Goal: Use online tool/utility: Utilize a website feature to perform a specific function

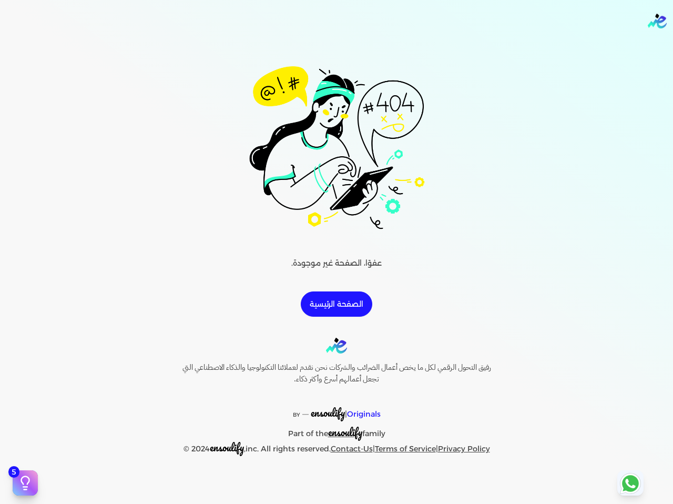
click at [346, 305] on link "الصفحة الرئيسية" at bounding box center [337, 303] width 72 height 25
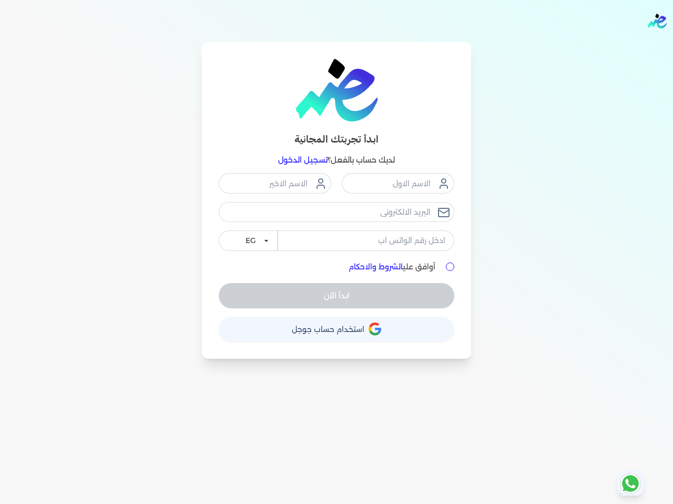
click at [336, 329] on span "استخدام حساب جوجل" at bounding box center [328, 329] width 73 height 7
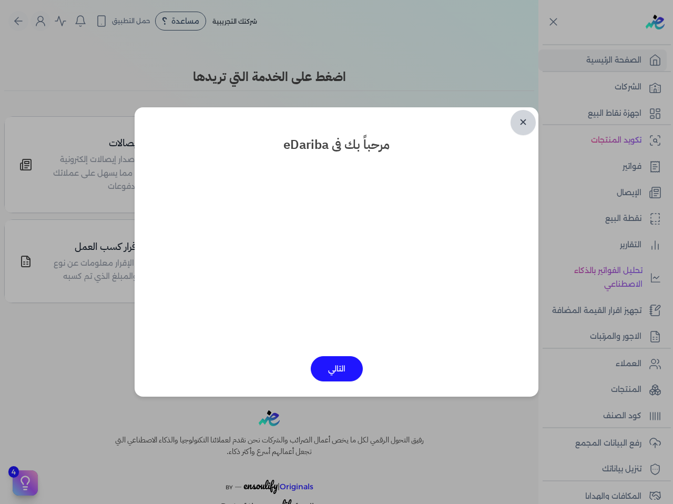
click at [519, 120] on link "✕" at bounding box center [523, 122] width 25 height 25
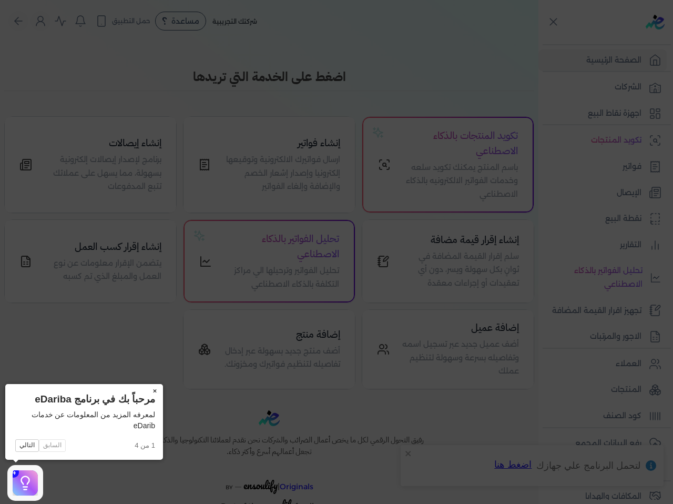
click at [155, 392] on button "×" at bounding box center [154, 391] width 17 height 15
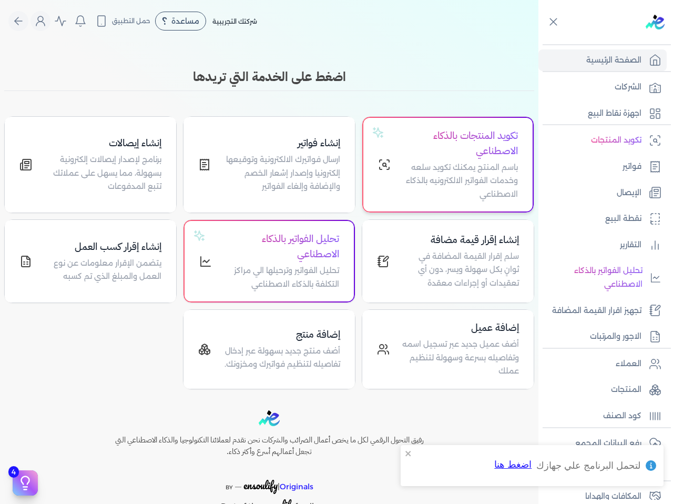
click at [491, 158] on h4 "تكويد المنتجات بالذكاء الاصطناعي" at bounding box center [460, 143] width 115 height 31
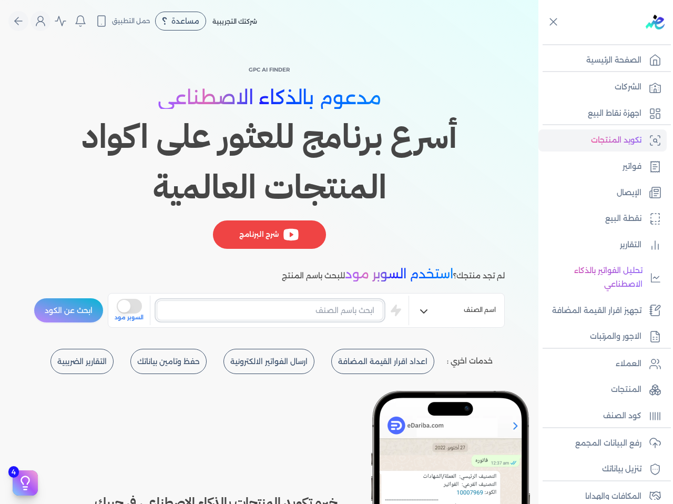
click at [335, 311] on input "text" at bounding box center [270, 310] width 227 height 20
click at [138, 311] on button "is super mode" at bounding box center [129, 306] width 25 height 15
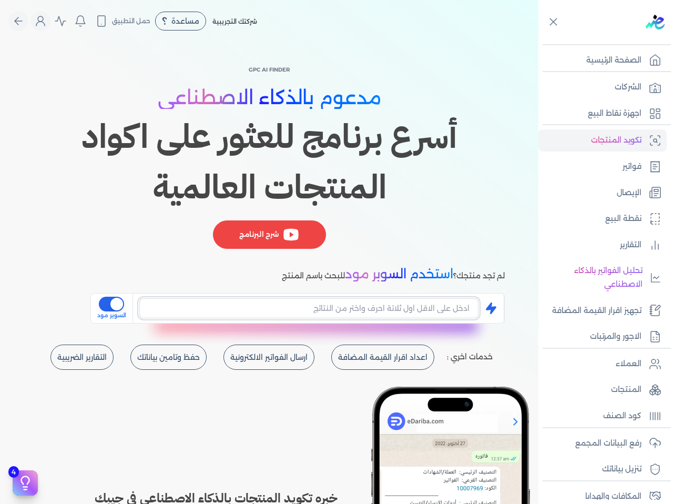
click at [257, 312] on input "text" at bounding box center [308, 308] width 339 height 20
type input "س"
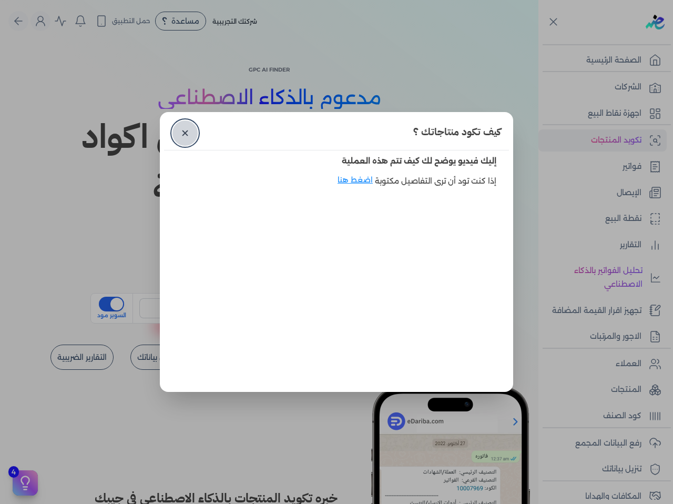
click at [185, 140] on link "✕" at bounding box center [185, 132] width 25 height 25
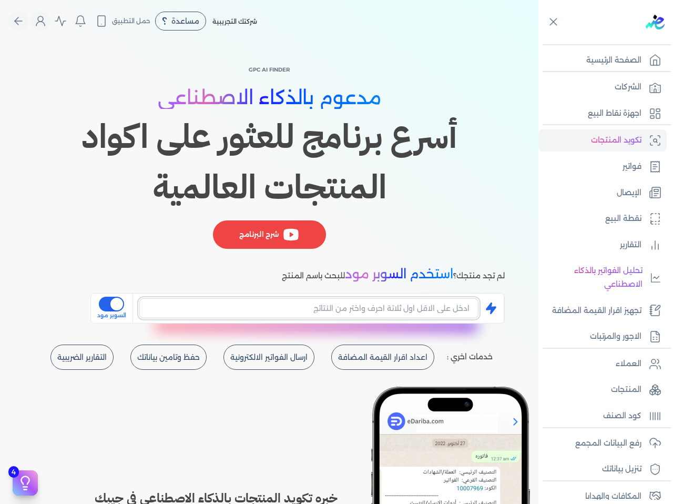
click at [246, 307] on input "text" at bounding box center [308, 308] width 339 height 20
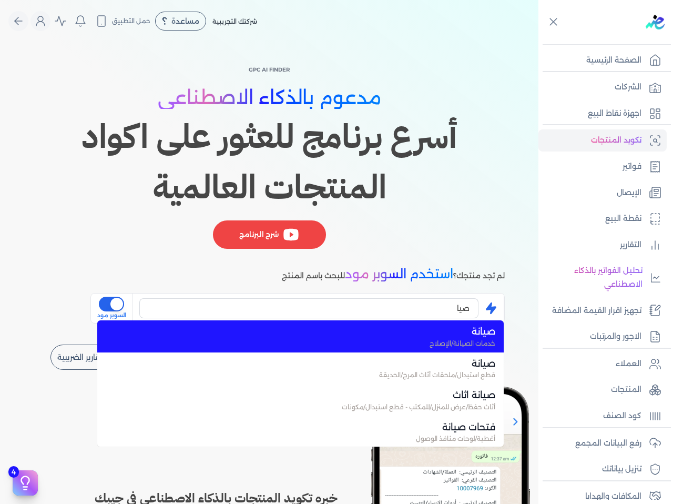
click at [261, 319] on div "صيا صيانة خدمات الصيانة/الإصلاح صيانة قطع استبدال/ملحقات أثاث المرج/الحديقة صيا…" at bounding box center [308, 308] width 339 height 28
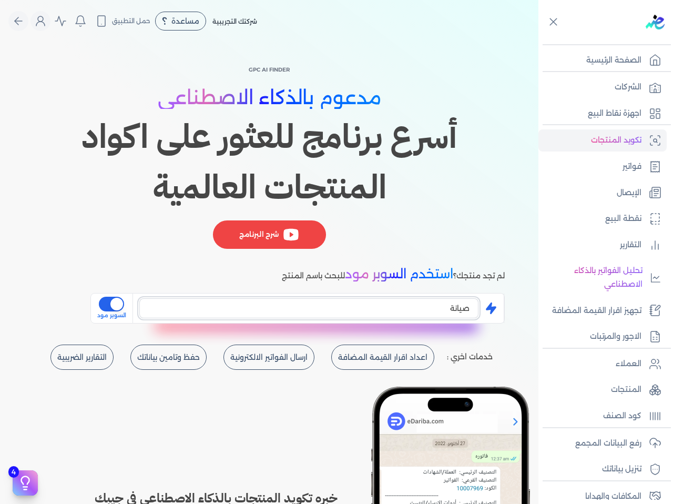
click at [193, 309] on input "صيانة" at bounding box center [308, 308] width 339 height 20
click at [332, 317] on input "صيانة" at bounding box center [308, 308] width 339 height 20
click at [397, 316] on input "صيانة اثاث" at bounding box center [308, 308] width 339 height 20
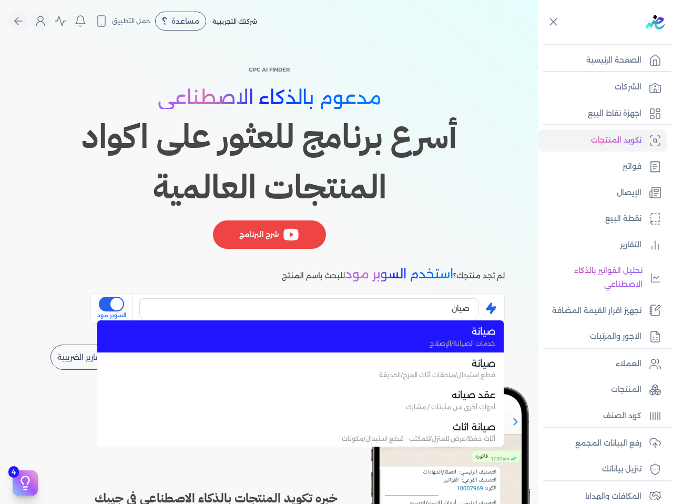
click at [453, 336] on span "صيانة" at bounding box center [306, 332] width 377 height 14
type input "صيانة"
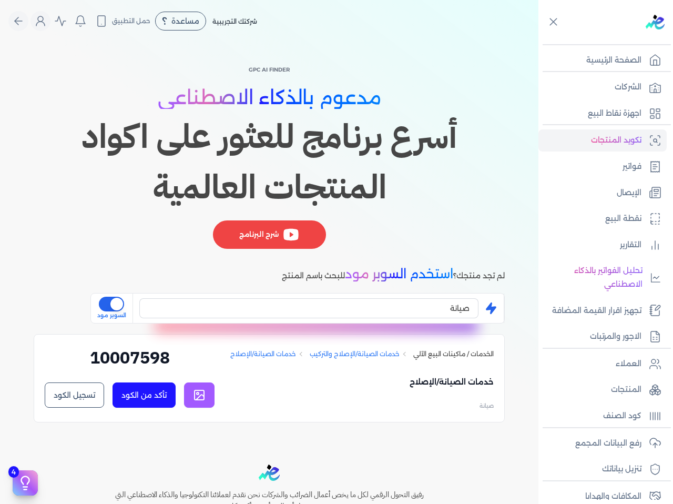
click at [209, 395] on link at bounding box center [199, 394] width 31 height 25
click at [146, 362] on h2 "10007598" at bounding box center [130, 361] width 170 height 33
copy div "10007598 تأكد من الكود تسجيل الكود ✕"
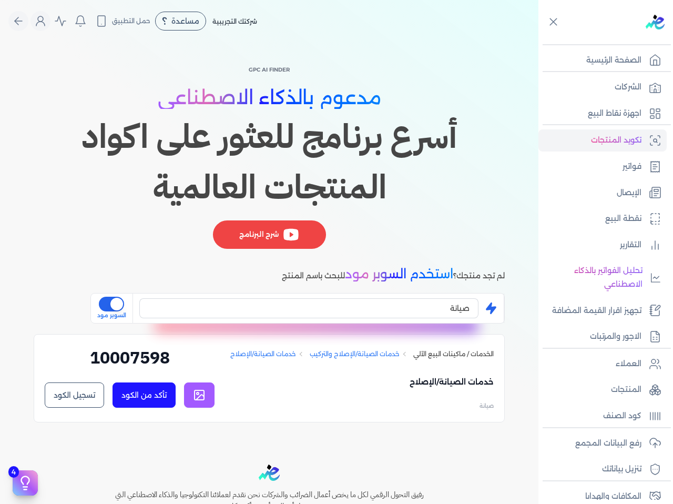
click at [457, 387] on p "خدمات الصيانة/الإصلاح" at bounding box center [362, 382] width 264 height 13
click at [457, 386] on p "خدمات الصيانة/الإصلاح" at bounding box center [362, 382] width 264 height 13
copy p "خدمات الصيانة/الإصلاح"
